Goal: Task Accomplishment & Management: Use online tool/utility

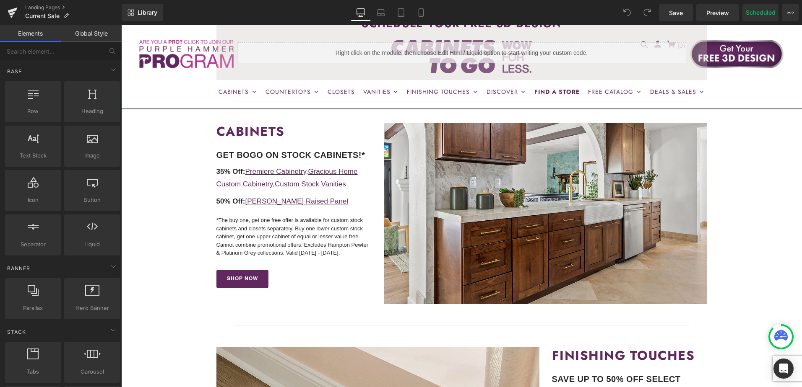
scroll to position [252, 0]
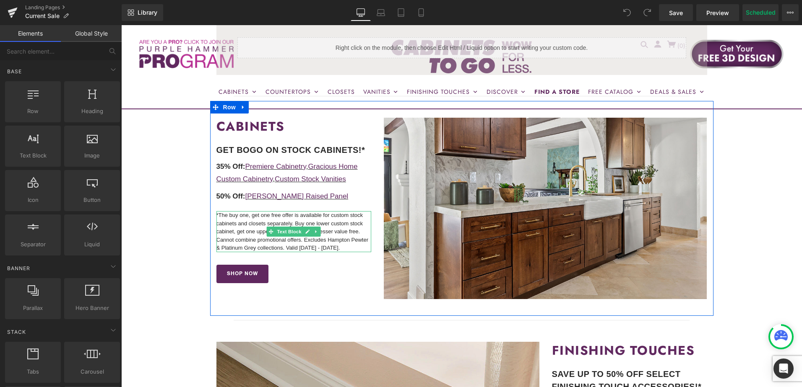
click at [332, 228] on p "*The buy one, get one free offer is available for custom stock cabinets and clo…" at bounding box center [293, 231] width 155 height 41
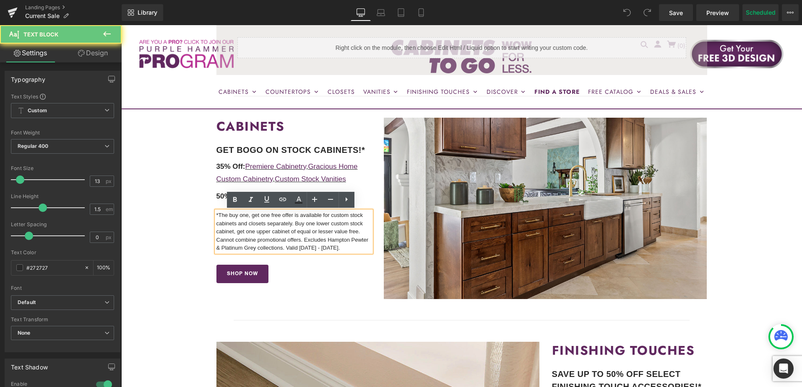
click at [335, 232] on p "*The buy one, get one free offer is available for custom stock cabinets and clo…" at bounding box center [293, 231] width 155 height 41
click at [347, 249] on p "*The buy one, get one free offer is available for custom stock cabinets and clo…" at bounding box center [293, 231] width 155 height 41
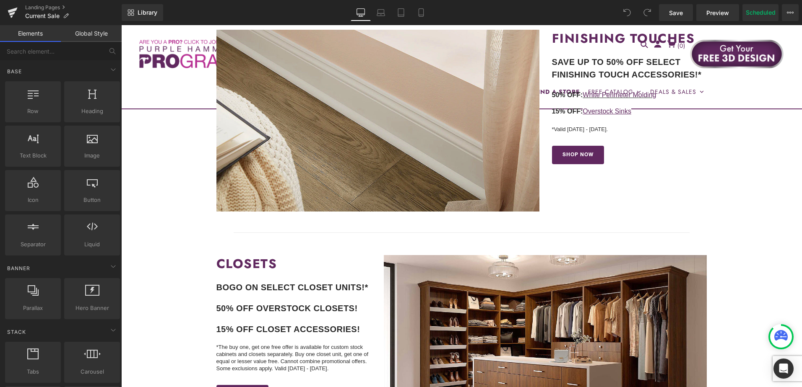
scroll to position [629, 0]
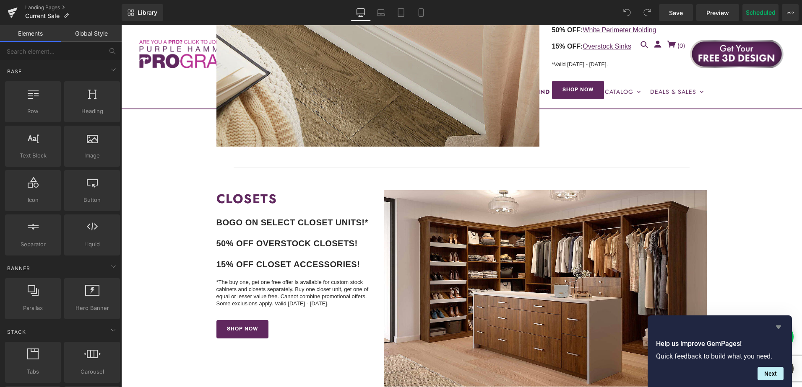
click at [780, 327] on icon "Hide survey" at bounding box center [778, 328] width 5 height 4
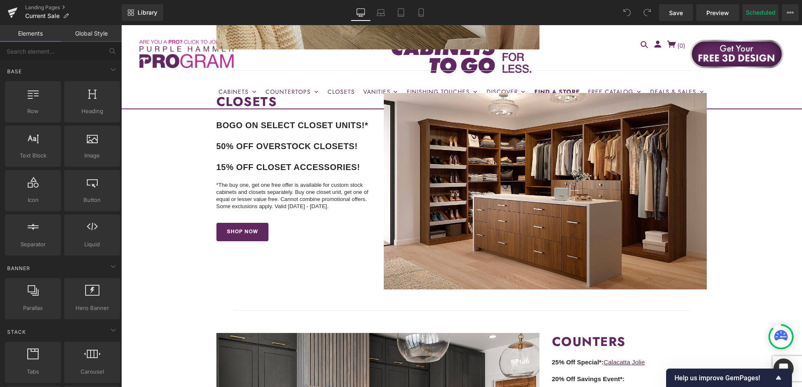
scroll to position [713, 0]
